Goal: Navigation & Orientation: Find specific page/section

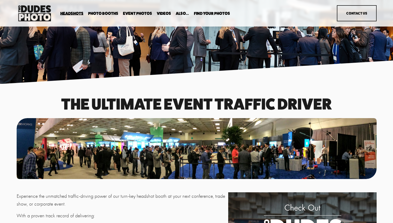
click at [140, 13] on link "Event Photos" at bounding box center [137, 13] width 29 height 5
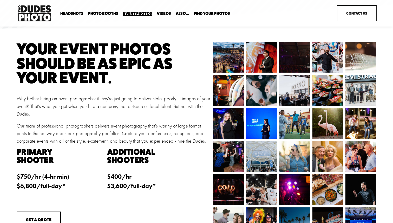
scroll to position [53, 0]
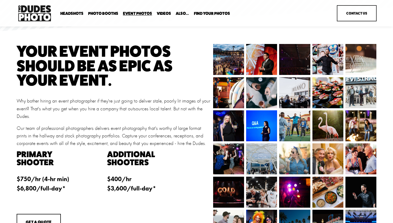
click at [159, 12] on link "Videos" at bounding box center [164, 13] width 14 height 5
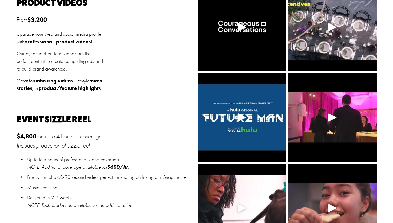
scroll to position [203, 0]
